Goal: Task Accomplishment & Management: Use online tool/utility

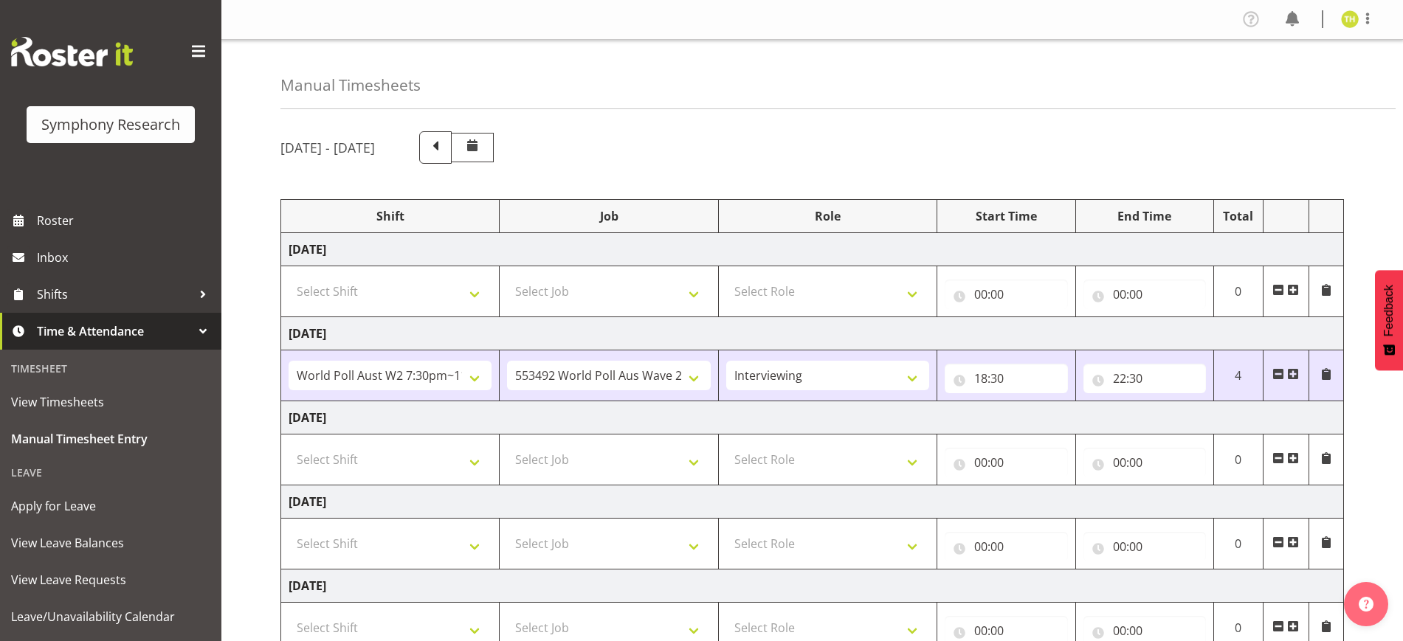
select select "56692"
select select "10499"
select select "47"
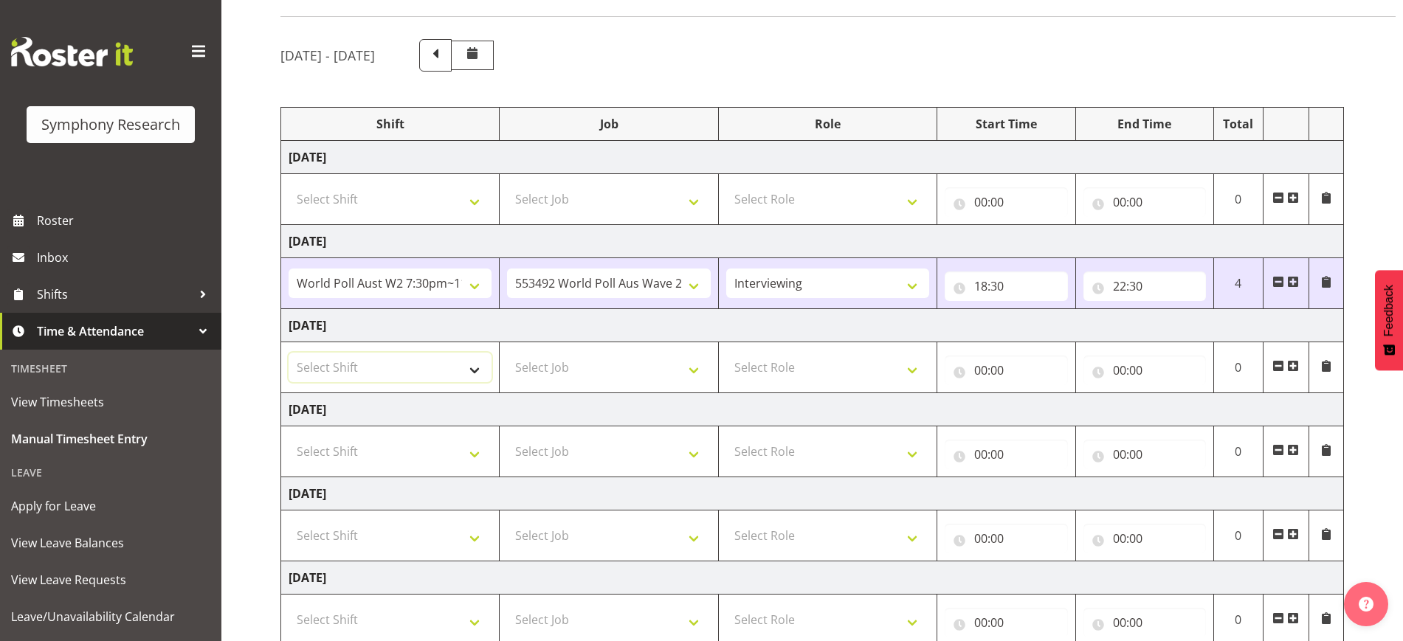
click at [440, 369] on select "Select Shift !!Weekend Residential (Roster IT Shift Label) *Business 9/10am ~ 4…" at bounding box center [390, 368] width 203 height 30
select select "56692"
click at [289, 353] on select "Select Shift !!Weekend Residential (Roster IT Shift Label) *Business 9/10am ~ 4…" at bounding box center [390, 368] width 203 height 30
click at [627, 372] on select "Select Job 550060 IF Admin 553492 World Poll Aus Wave 2 Main 2025 553493 World …" at bounding box center [608, 368] width 203 height 30
select select "10499"
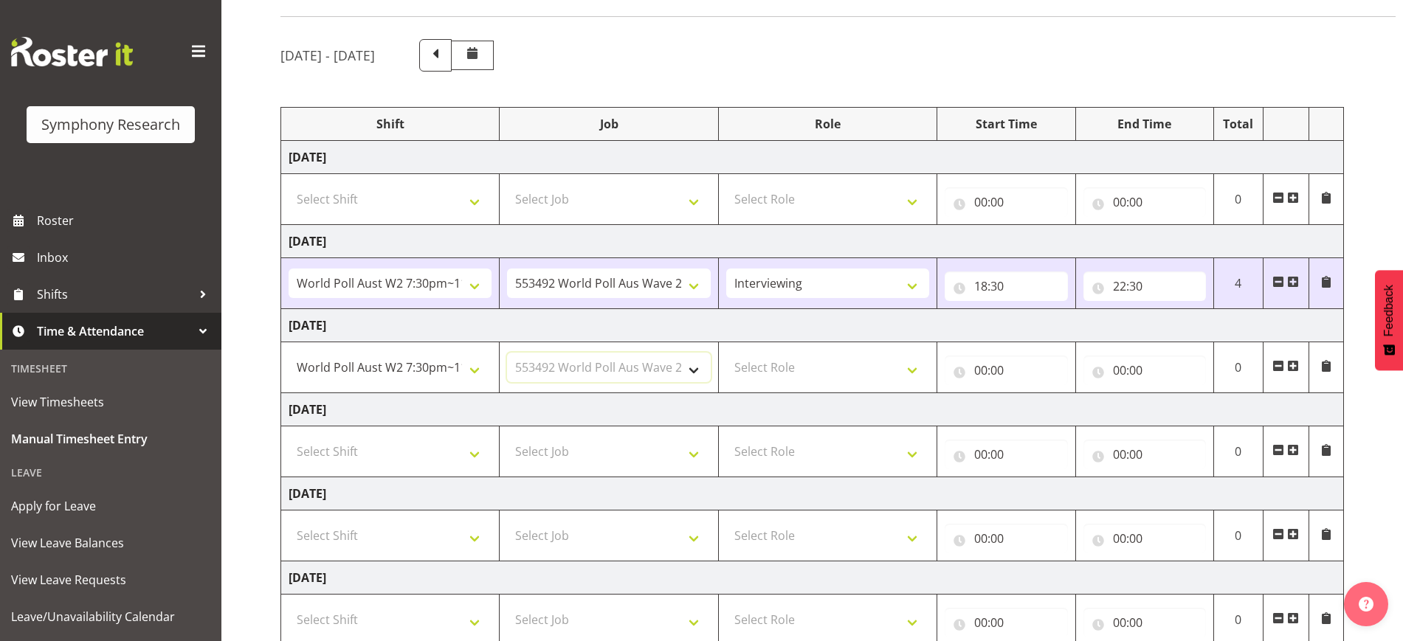
click at [507, 353] on select "Select Job 550060 IF Admin 553492 World Poll Aus Wave 2 Main 2025 553493 World …" at bounding box center [608, 368] width 203 height 30
click at [804, 377] on select "Select Role Briefing Interviewing" at bounding box center [827, 368] width 203 height 30
select select "47"
click at [726, 353] on select "Select Role Briefing Interviewing" at bounding box center [827, 368] width 203 height 30
click at [984, 384] on input "00:00" at bounding box center [1006, 371] width 123 height 30
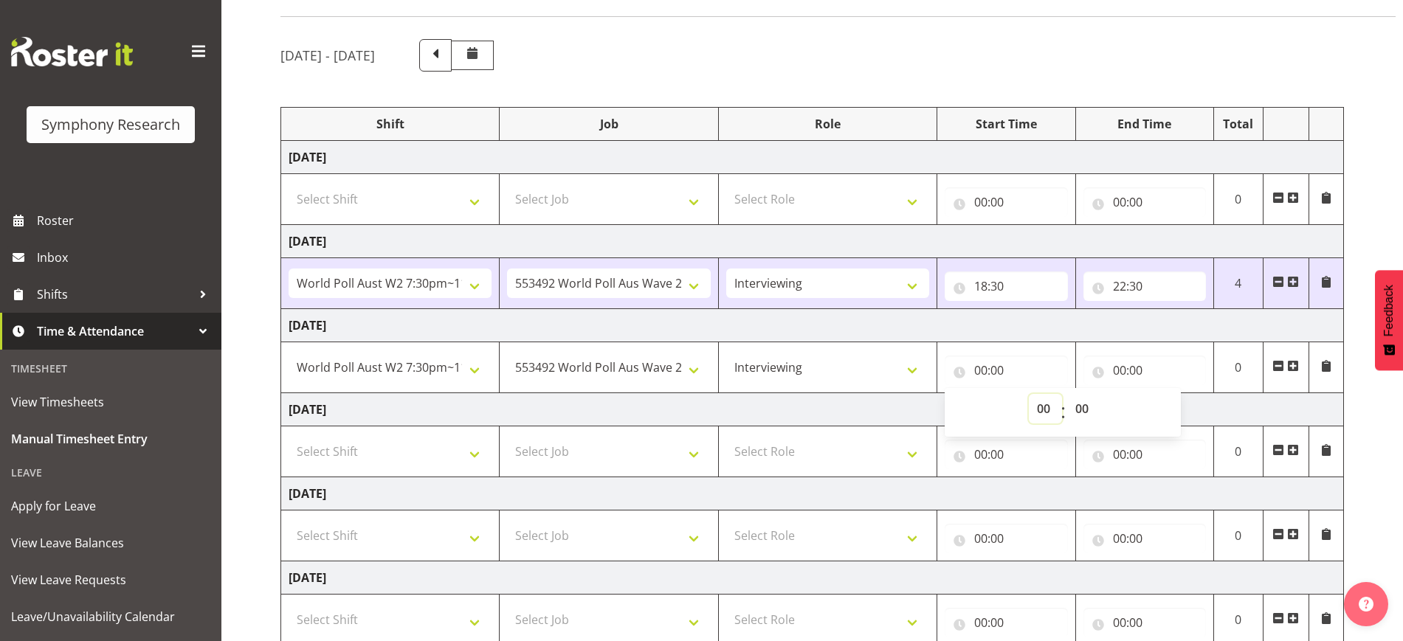
click at [1046, 407] on select "00 01 02 03 04 05 06 07 08 09 10 11 12 13 14 15 16 17 18 19 20 21 22 23" at bounding box center [1045, 409] width 33 height 30
select select "18"
click at [1029, 394] on select "00 01 02 03 04 05 06 07 08 09 10 11 12 13 14 15 16 17 18 19 20 21 22 23" at bounding box center [1045, 409] width 33 height 30
type input "18:00"
click at [1083, 404] on select "00 01 02 03 04 05 06 07 08 09 10 11 12 13 14 15 16 17 18 19 20 21 22 23 24 25 2…" at bounding box center [1083, 409] width 33 height 30
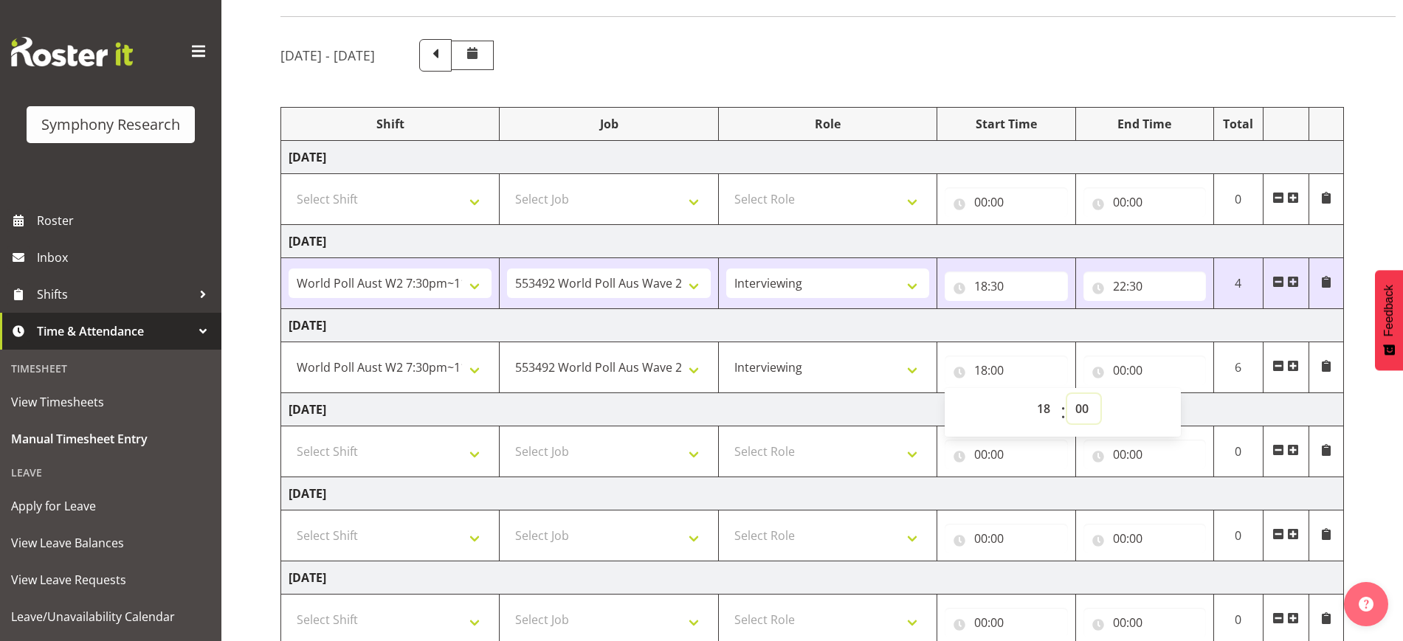
select select "30"
click at [1067, 394] on select "00 01 02 03 04 05 06 07 08 09 10 11 12 13 14 15 16 17 18 19 20 21 22 23 24 25 2…" at bounding box center [1083, 409] width 33 height 30
type input "18:30"
click at [1119, 365] on input "00:00" at bounding box center [1144, 371] width 123 height 30
click at [1185, 409] on select "00 01 02 03 04 05 06 07 08 09 10 11 12 13 14 15 16 17 18 19 20 21 22 23" at bounding box center [1183, 409] width 33 height 30
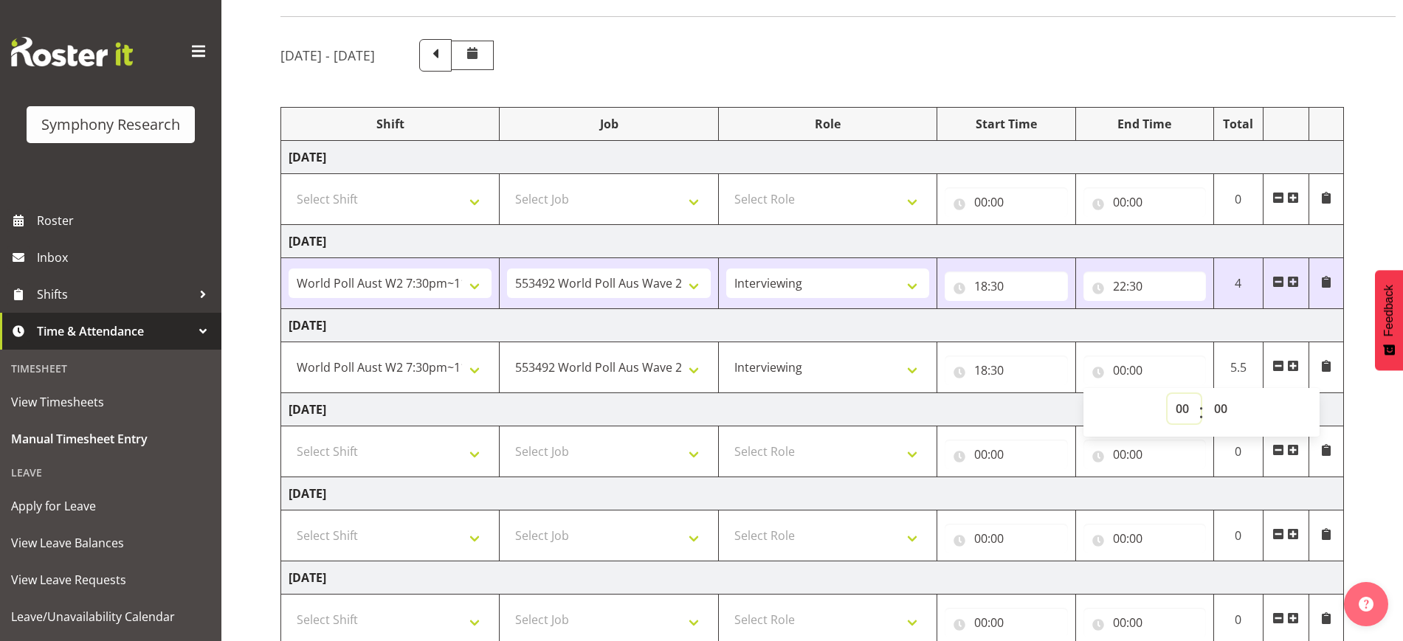
select select "22"
click at [1167, 394] on select "00 01 02 03 04 05 06 07 08 09 10 11 12 13 14 15 16 17 18 19 20 21 22 23" at bounding box center [1183, 409] width 33 height 30
type input "22:00"
click at [1217, 400] on select "00 01 02 03 04 05 06 07 08 09 10 11 12 13 14 15 16 17 18 19 20 21 22 23 24 25 2…" at bounding box center [1222, 409] width 33 height 30
select select "30"
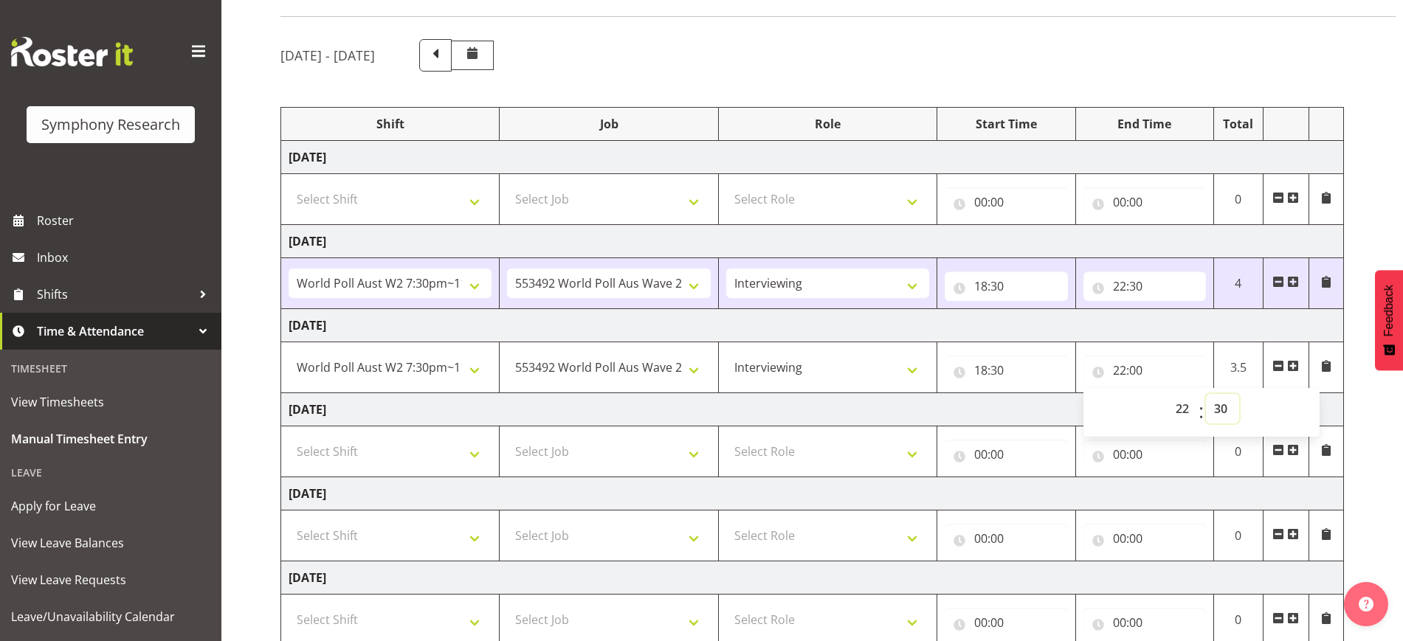
click at [1206, 394] on select "00 01 02 03 04 05 06 07 08 09 10 11 12 13 14 15 16 17 18 19 20 21 22 23 24 25 2…" at bounding box center [1222, 409] width 33 height 30
type input "22:30"
click at [1129, 335] on td "[DATE]" at bounding box center [812, 325] width 1063 height 33
